Goal: Information Seeking & Learning: Learn about a topic

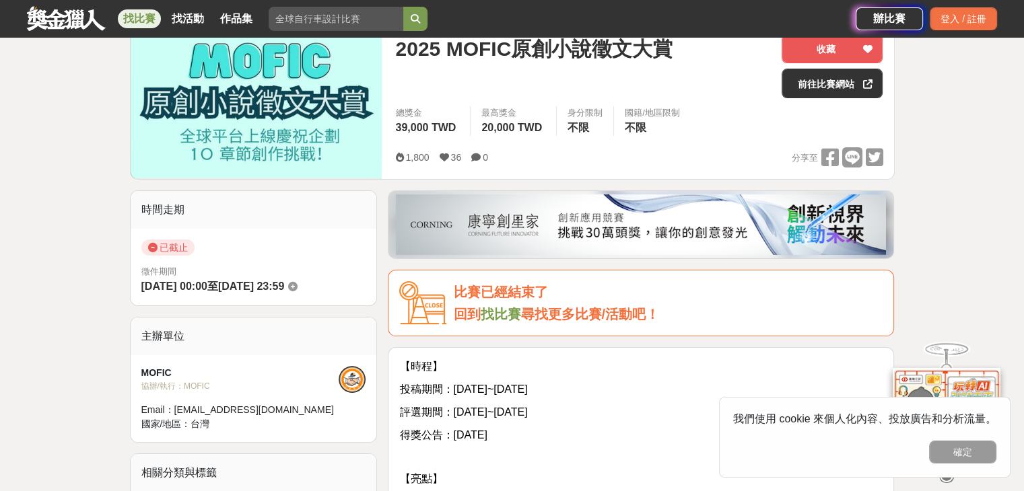
scroll to position [67, 0]
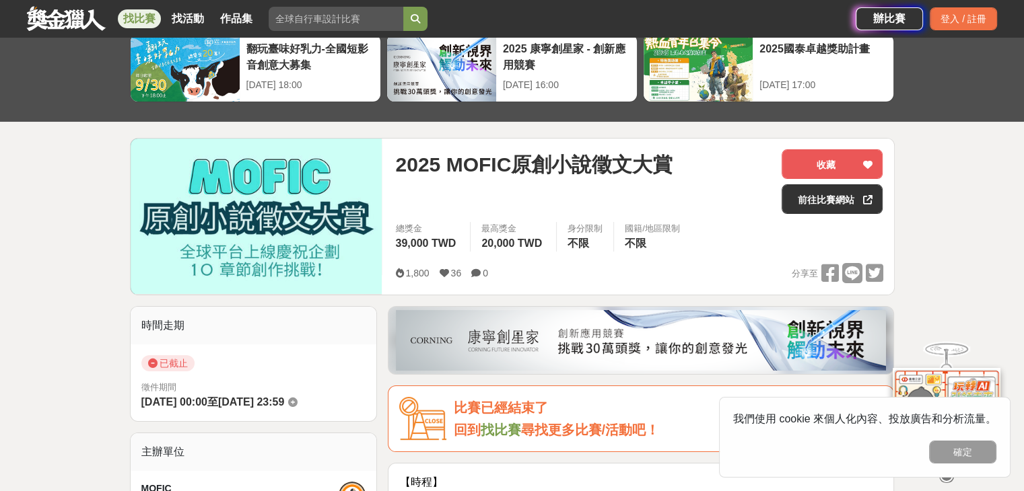
click at [255, 209] on img at bounding box center [257, 216] width 252 height 155
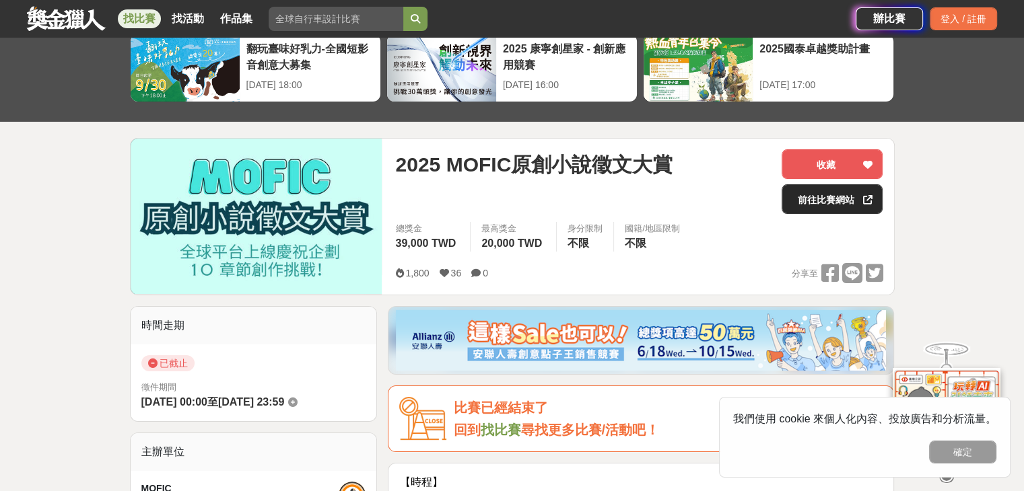
click at [857, 204] on link "前往比賽網站" at bounding box center [831, 199] width 101 height 30
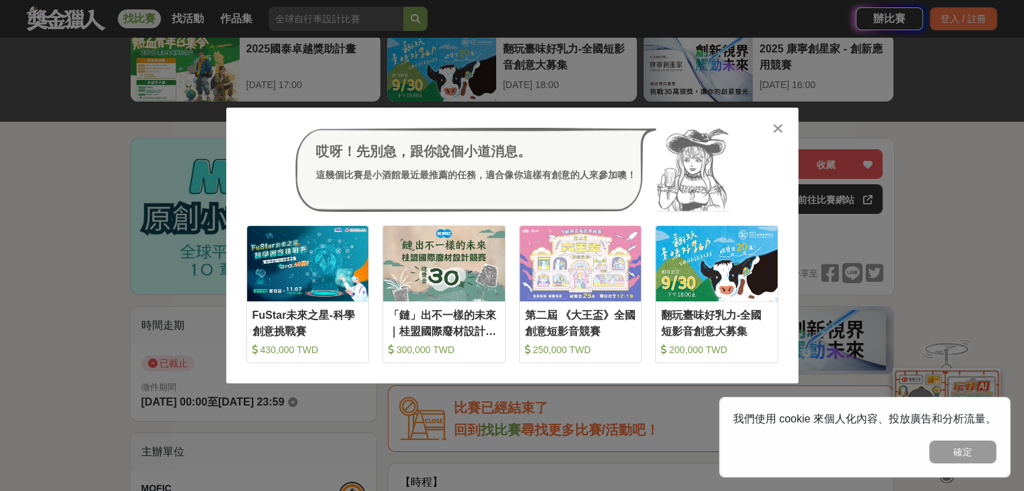
click at [781, 126] on icon at bounding box center [778, 128] width 10 height 13
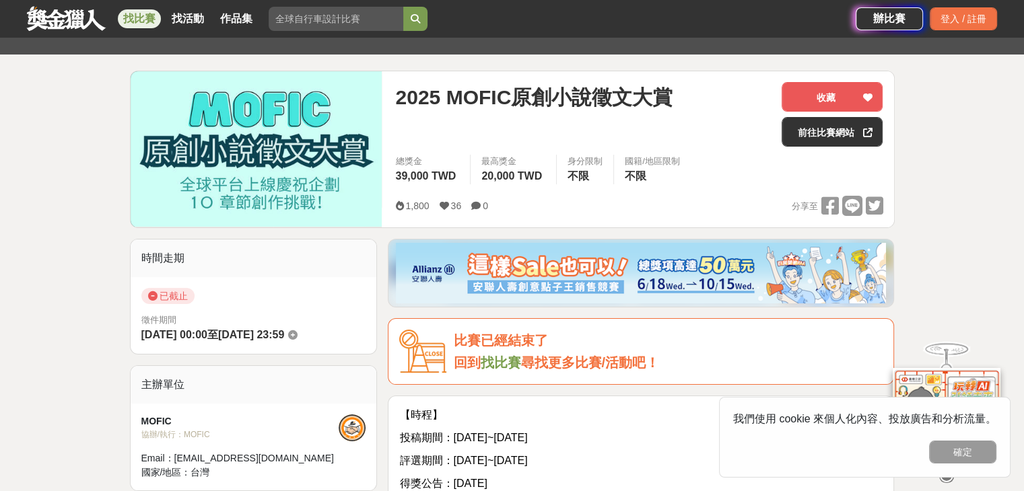
scroll to position [0, 0]
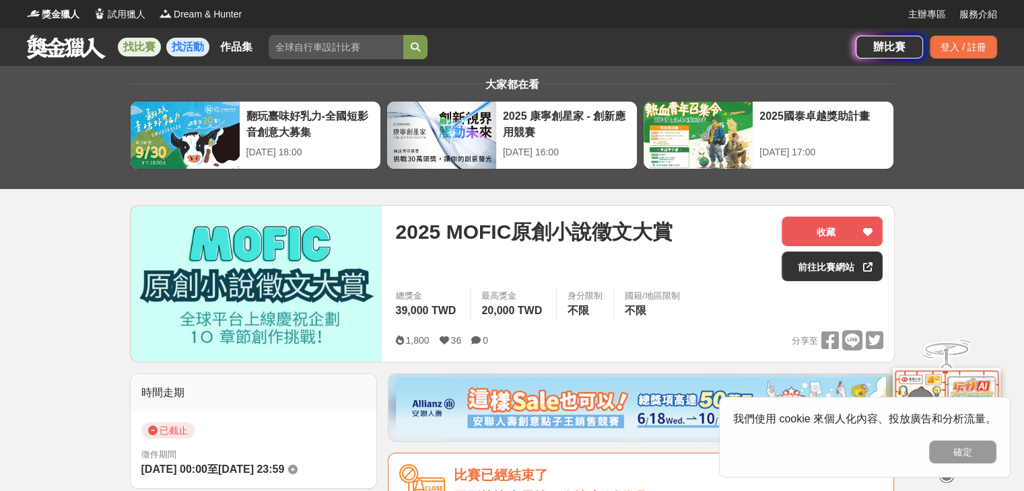
click at [190, 47] on link "找活動" at bounding box center [187, 47] width 43 height 19
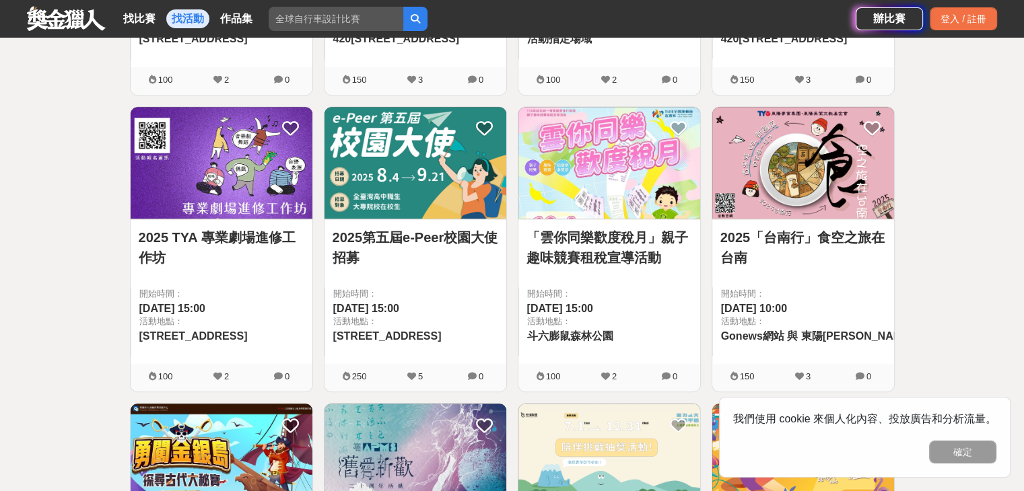
scroll to position [1346, 0]
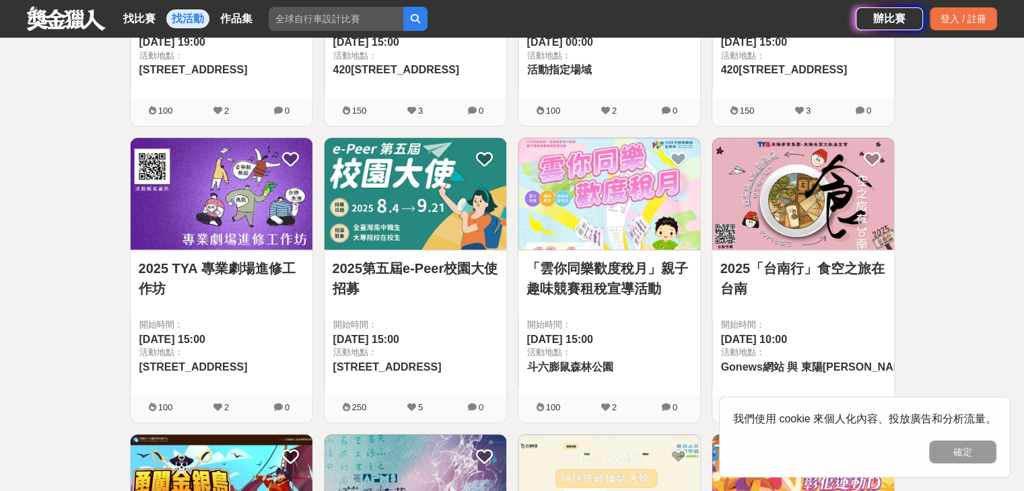
click at [773, 270] on link "2025「台南行」食空之旅在台南" at bounding box center [803, 278] width 166 height 40
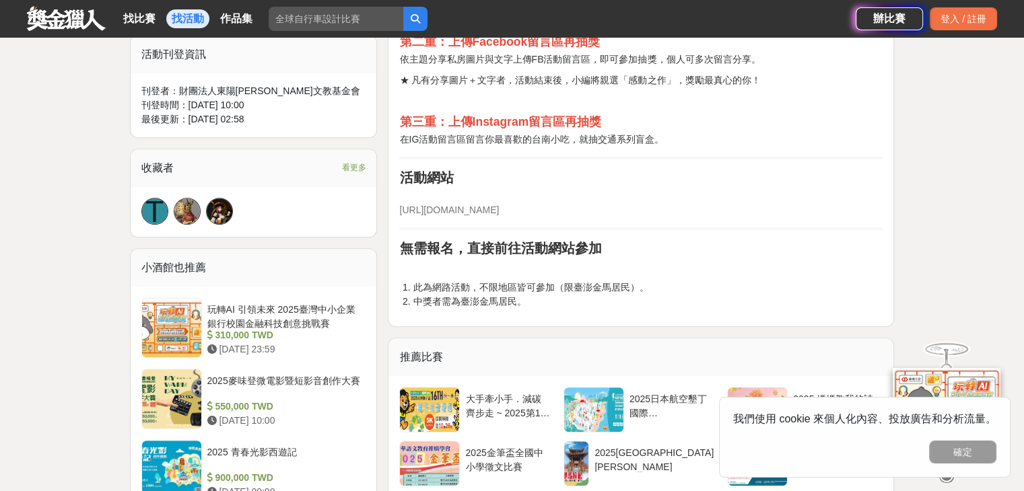
scroll to position [942, 0]
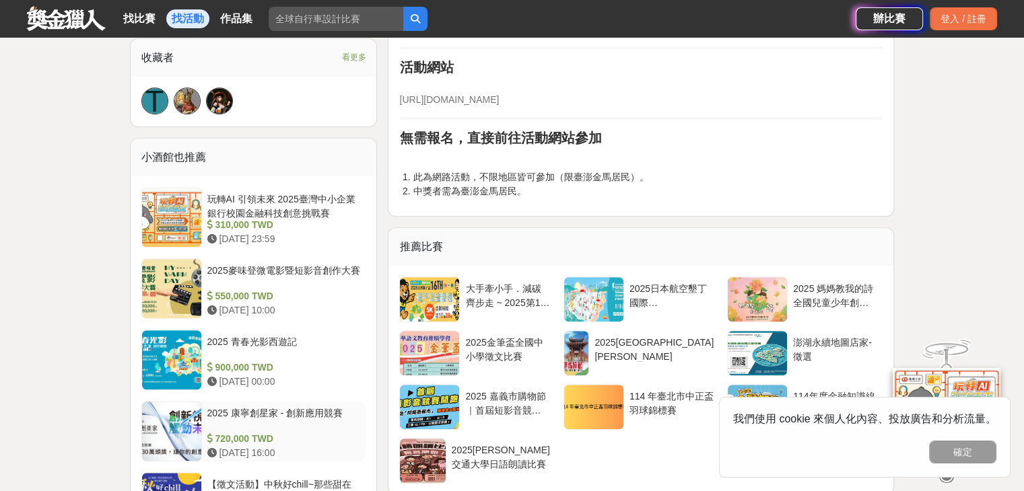
click at [248, 407] on div "2025 康寧創星家 - 創新應用競賽" at bounding box center [283, 420] width 153 height 26
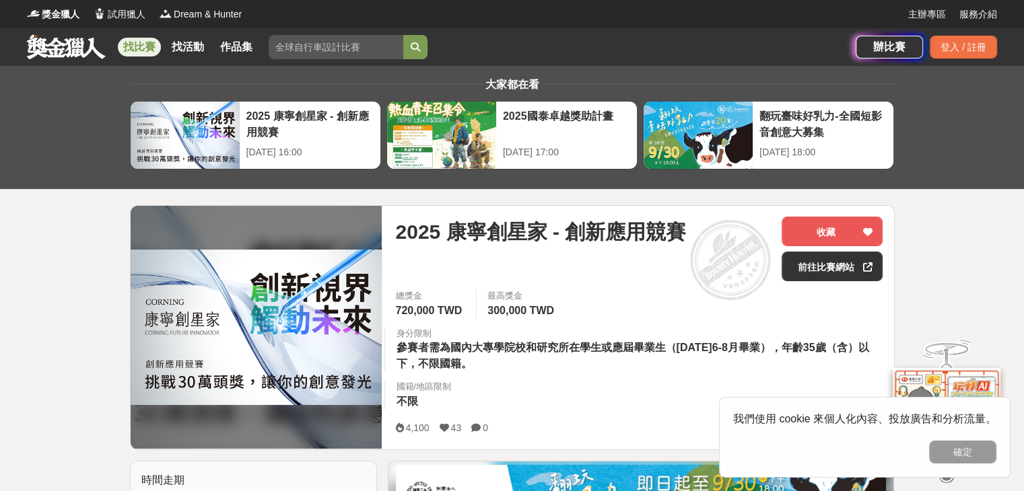
click at [146, 43] on link "找比賽" at bounding box center [139, 47] width 43 height 19
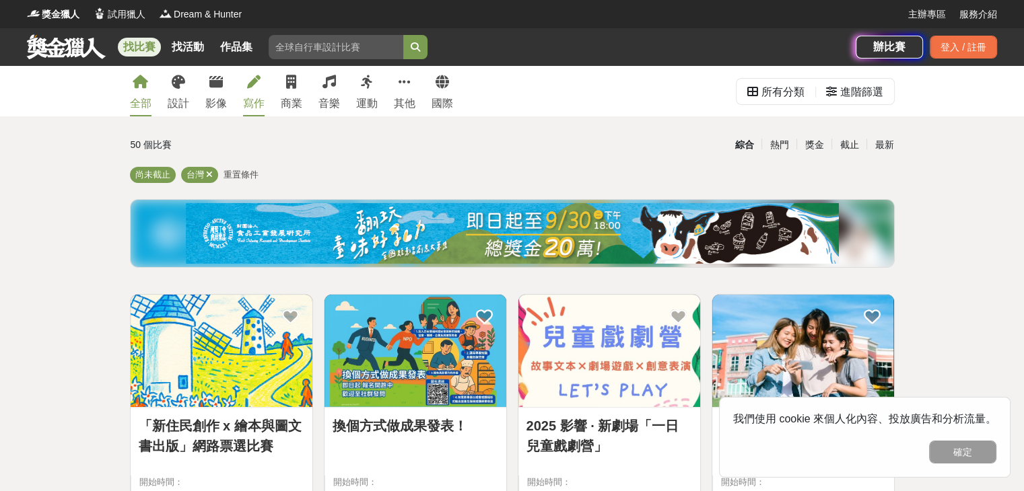
click at [250, 90] on link "寫作" at bounding box center [254, 91] width 22 height 50
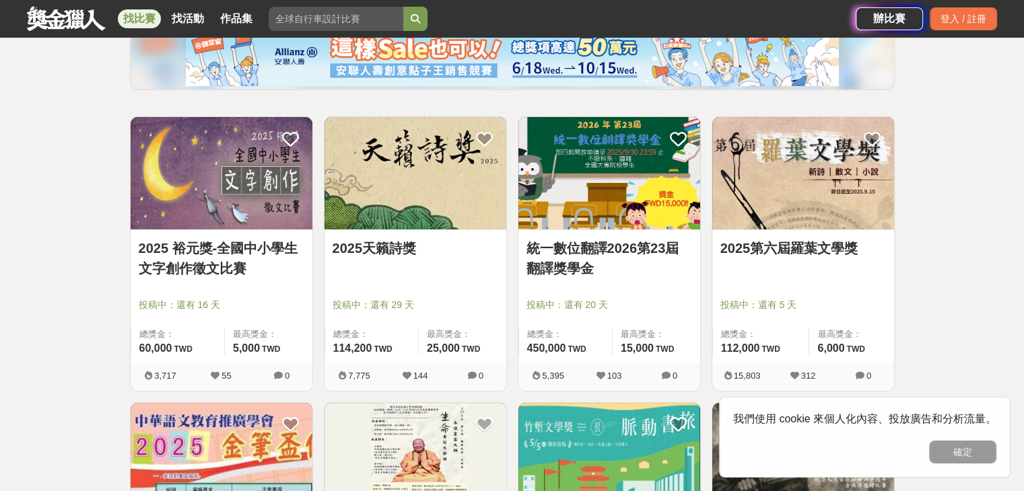
scroll to position [202, 0]
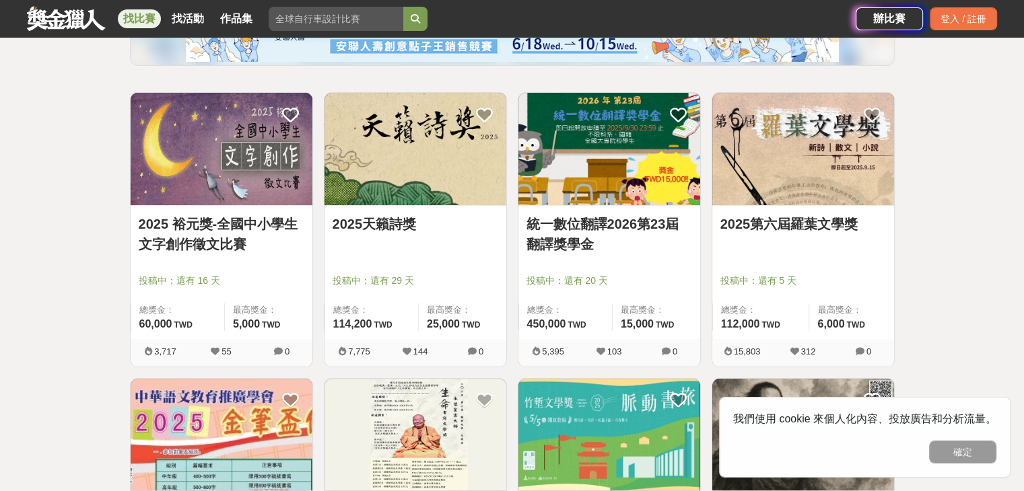
click at [773, 225] on link "2025第六屆羅葉文學獎" at bounding box center [803, 224] width 166 height 20
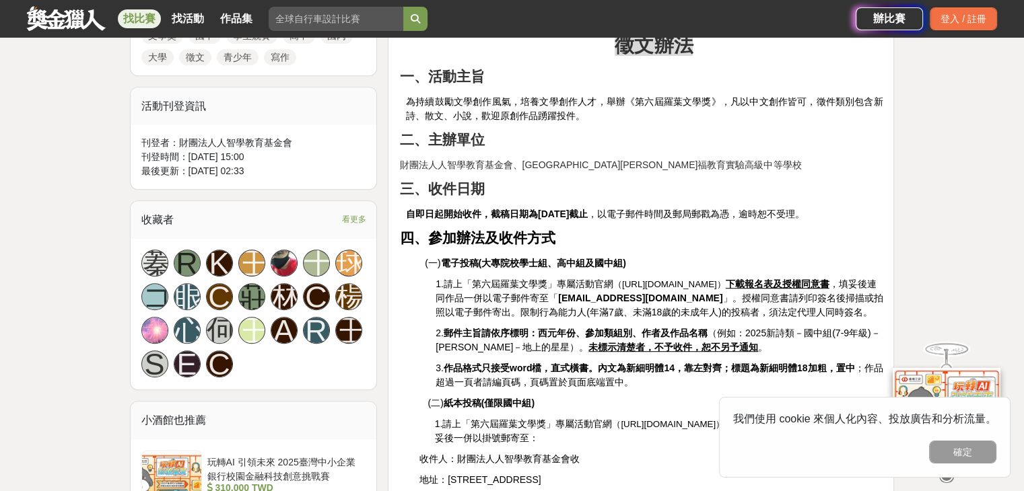
scroll to position [606, 0]
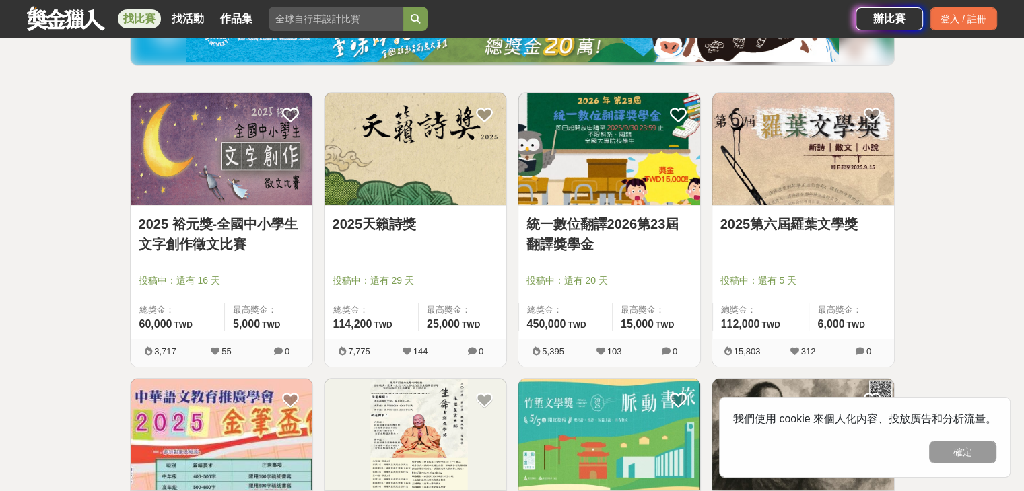
scroll to position [202, 0]
click at [594, 221] on link "統一數位翻譯2026第23屆翻譯獎學金" at bounding box center [609, 234] width 166 height 40
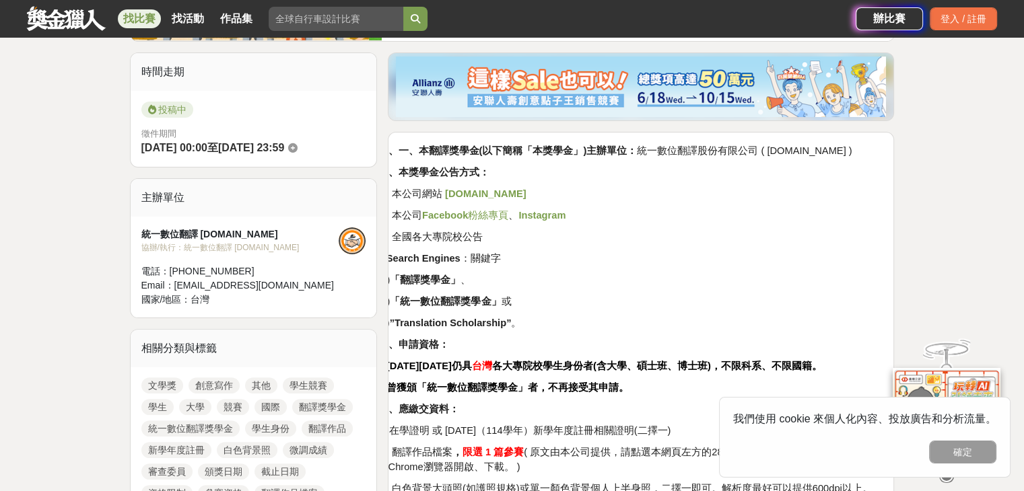
scroll to position [538, 0]
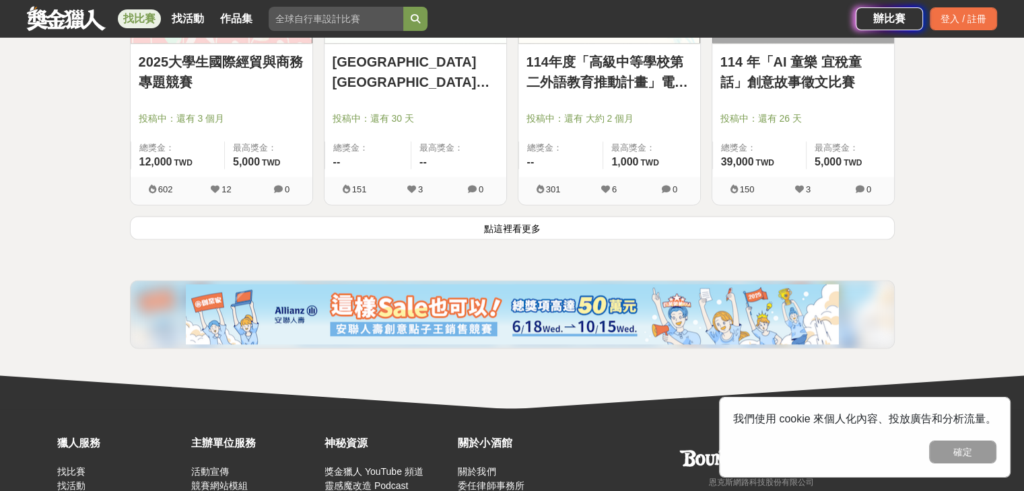
scroll to position [1817, 0]
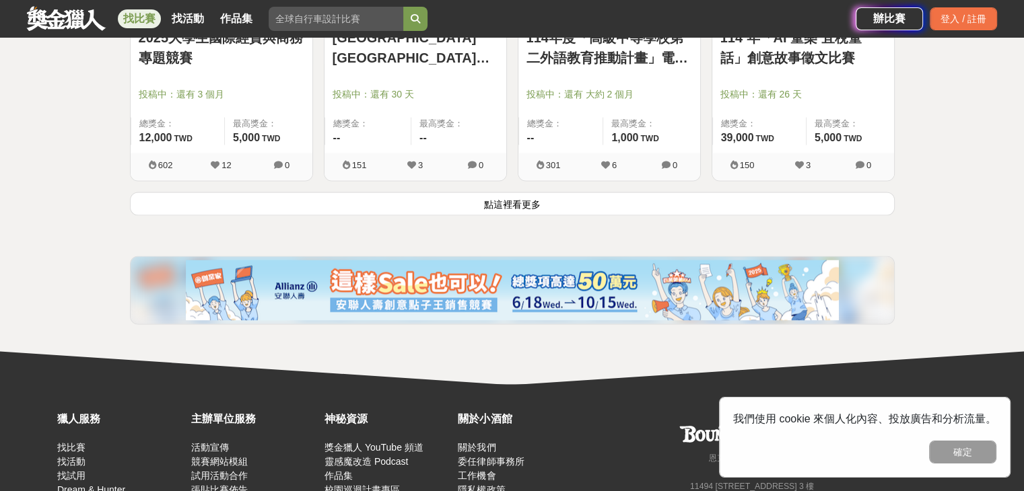
click at [491, 198] on button "點這裡看更多" at bounding box center [512, 204] width 765 height 24
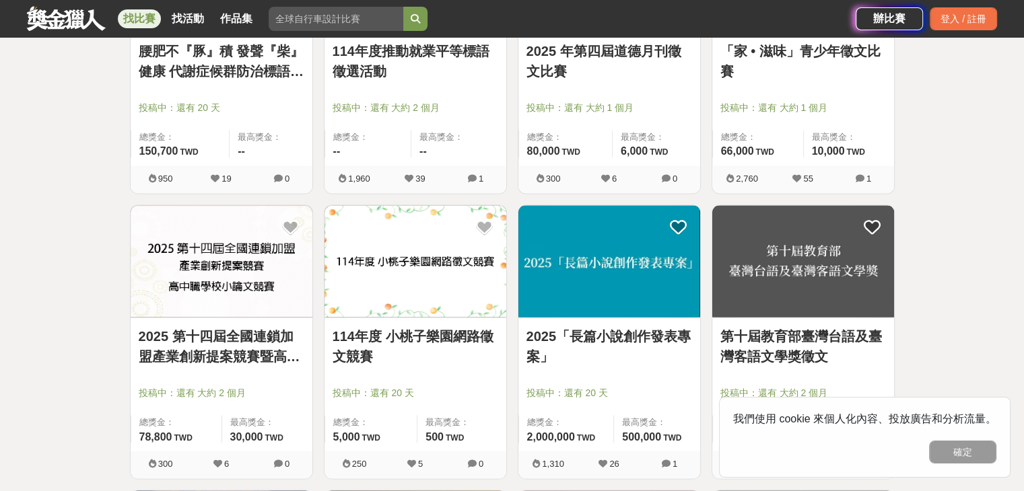
scroll to position [2759, 0]
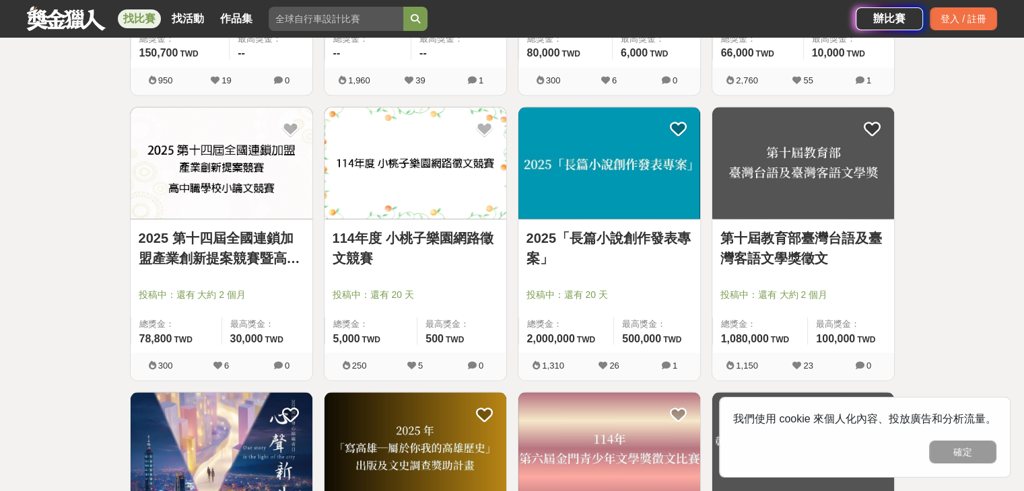
click at [600, 236] on link "2025「長篇小說創作發表專案」" at bounding box center [609, 248] width 166 height 40
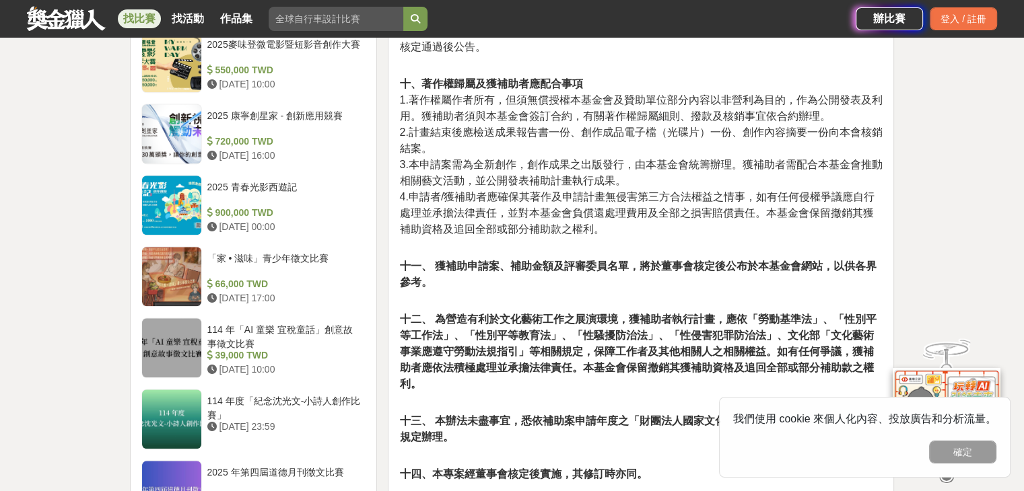
scroll to position [1077, 0]
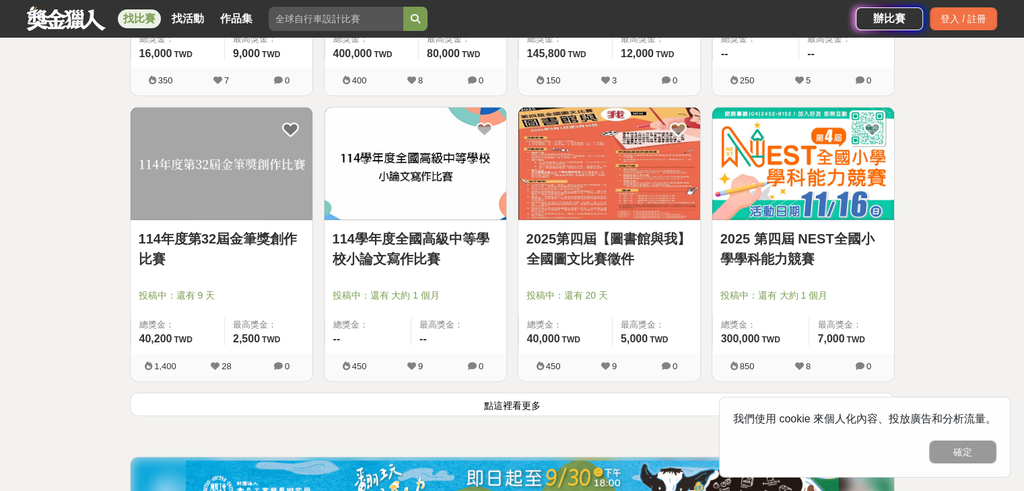
scroll to position [3500, 0]
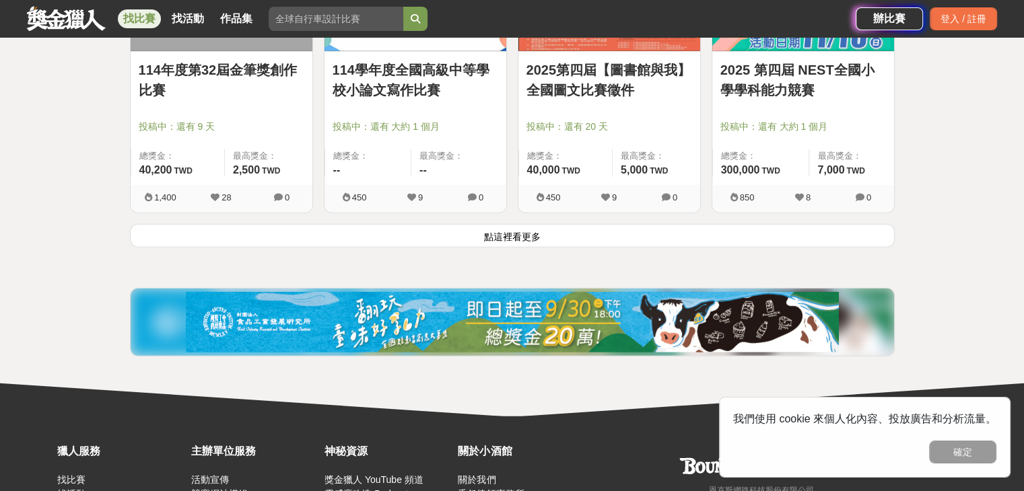
click at [485, 238] on button "點這裡看更多" at bounding box center [512, 236] width 765 height 24
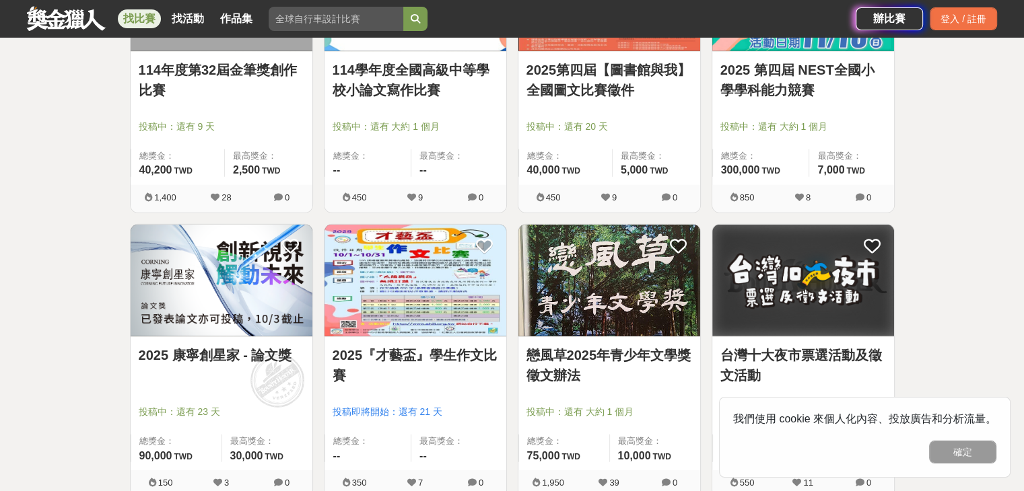
scroll to position [3298, 0]
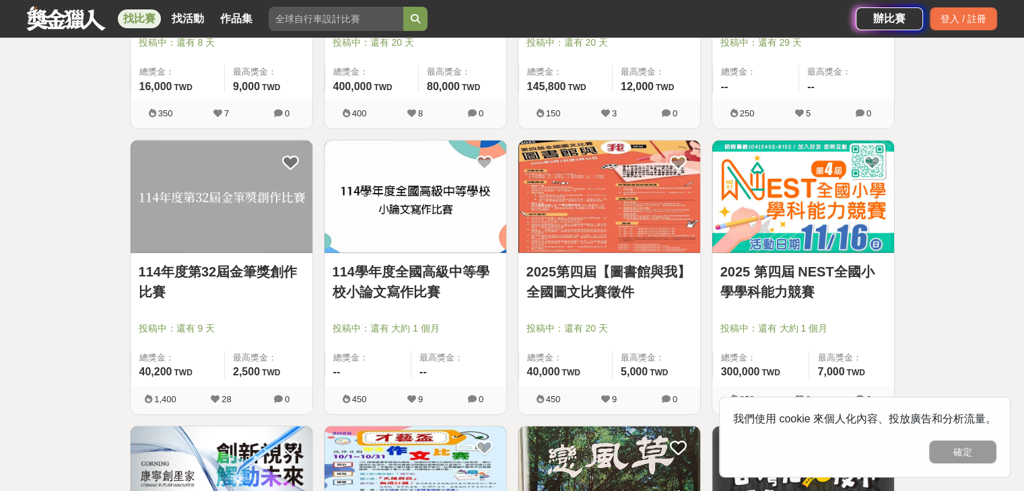
click at [242, 265] on link "114年度第32屆金筆獎創作比賽" at bounding box center [222, 282] width 166 height 40
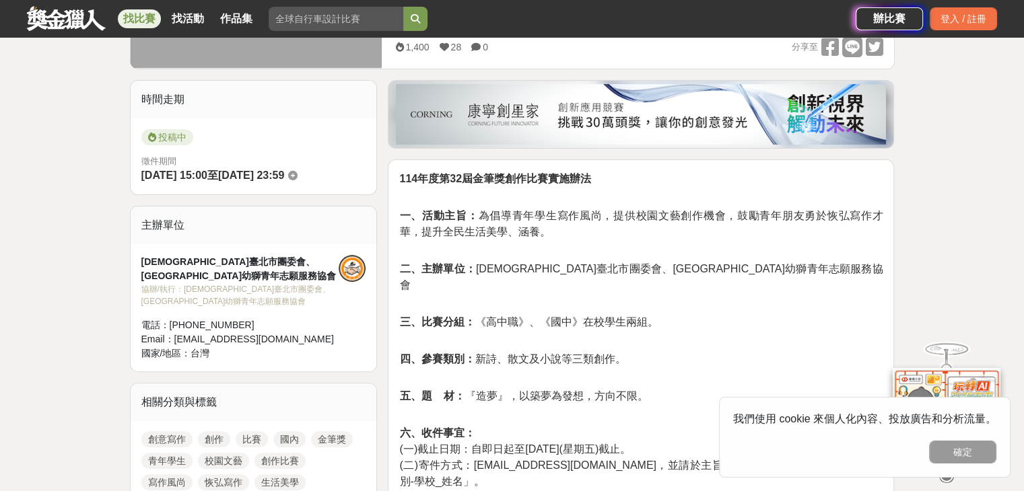
scroll to position [337, 0]
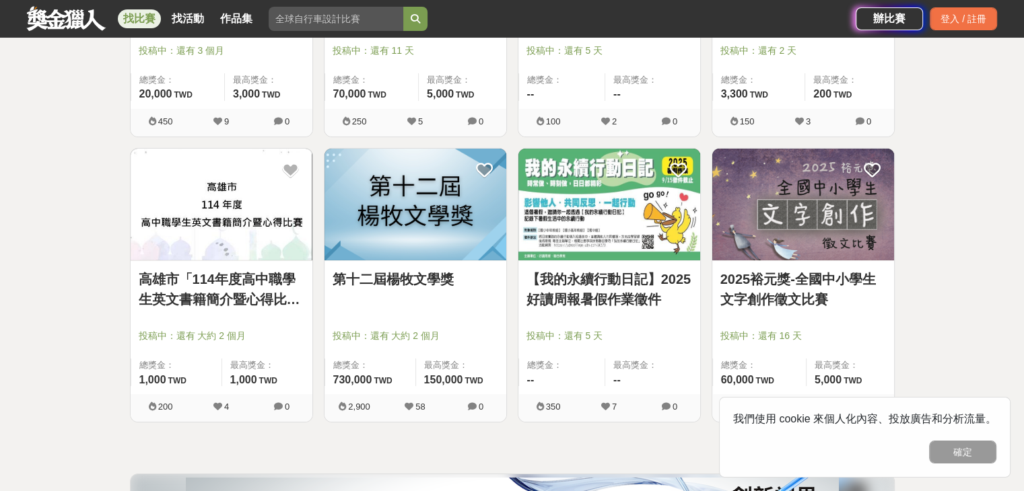
scroll to position [4442, 0]
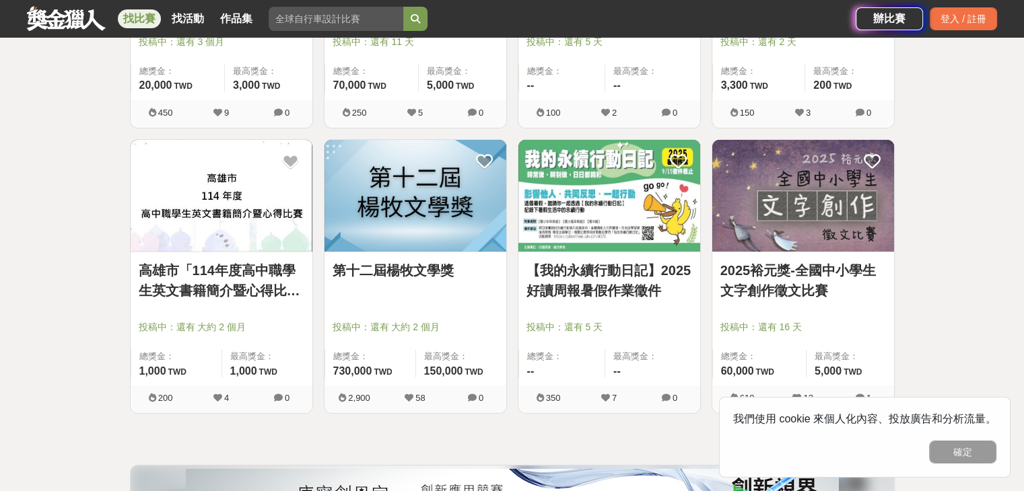
click at [409, 253] on div "第十二屆[PERSON_NAME]文學獎 投稿中：還有 大約 2 個月 總獎金： 730,000 730,000 TWD 最高獎金： 150,000 TWD" at bounding box center [415, 318] width 182 height 133
click at [398, 278] on div "第十二屆楊牧文學獎" at bounding box center [415, 278] width 166 height 36
click at [407, 267] on link "第十二屆楊牧文學獎" at bounding box center [415, 270] width 166 height 20
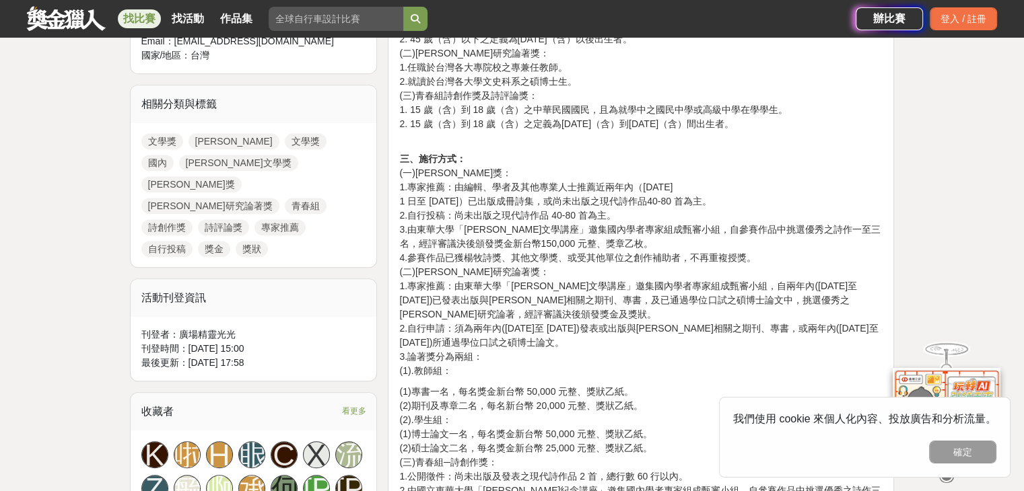
scroll to position [606, 0]
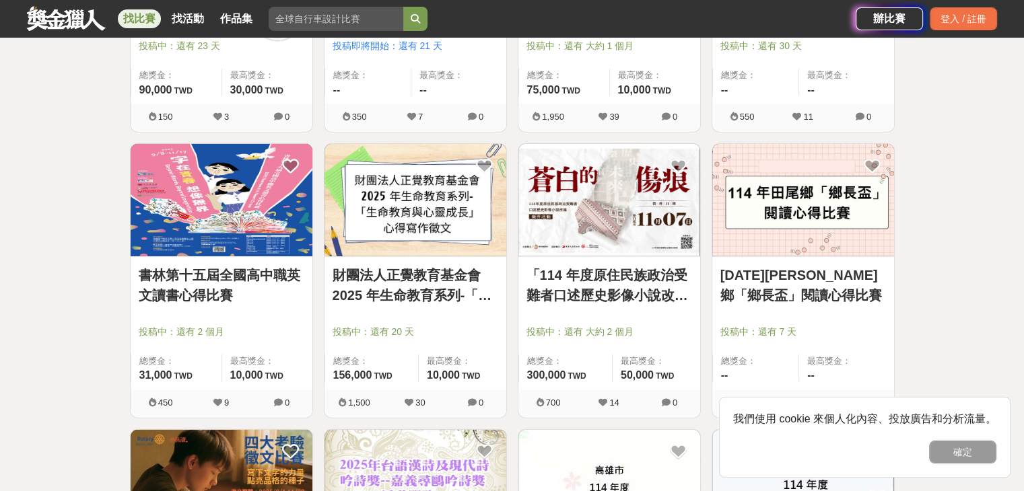
scroll to position [3854, 0]
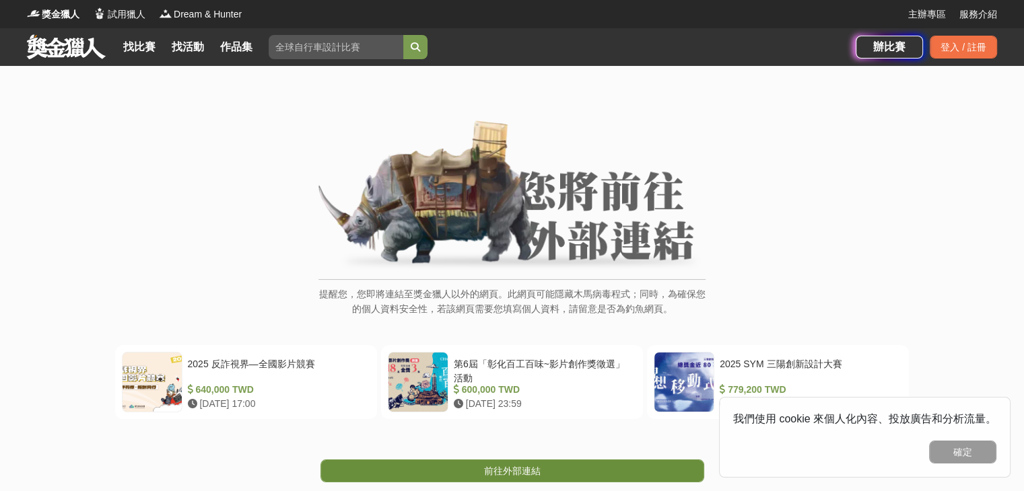
click at [538, 470] on span "前往外部連結" at bounding box center [512, 471] width 57 height 11
